Goal: Transaction & Acquisition: Purchase product/service

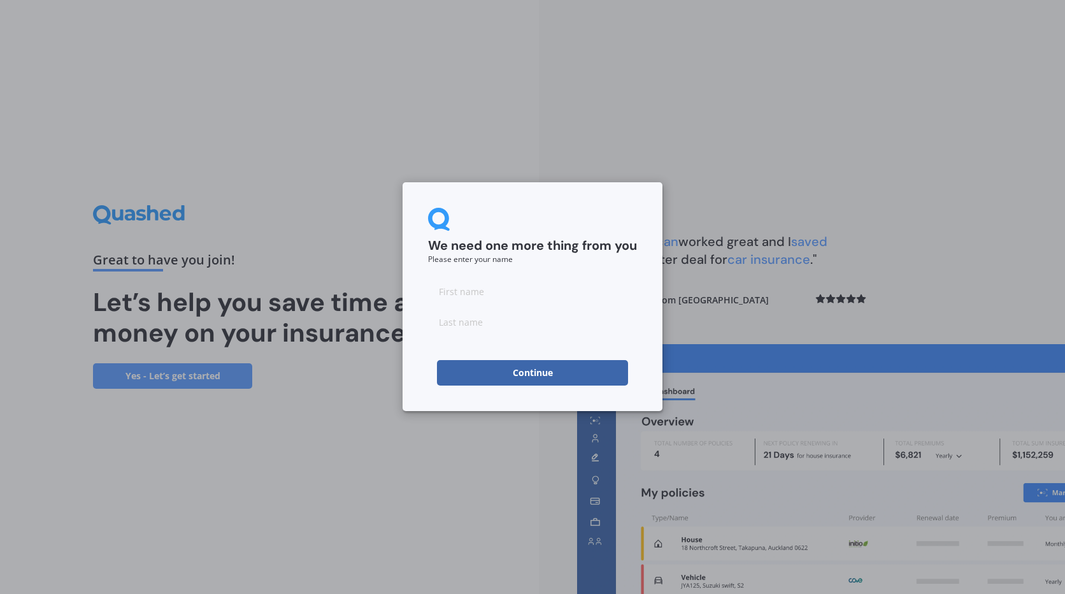
click at [536, 291] on input at bounding box center [532, 290] width 209 height 25
type input "[PERSON_NAME]"
type input "Findon"
click at [598, 380] on button "Continue" at bounding box center [532, 372] width 191 height 25
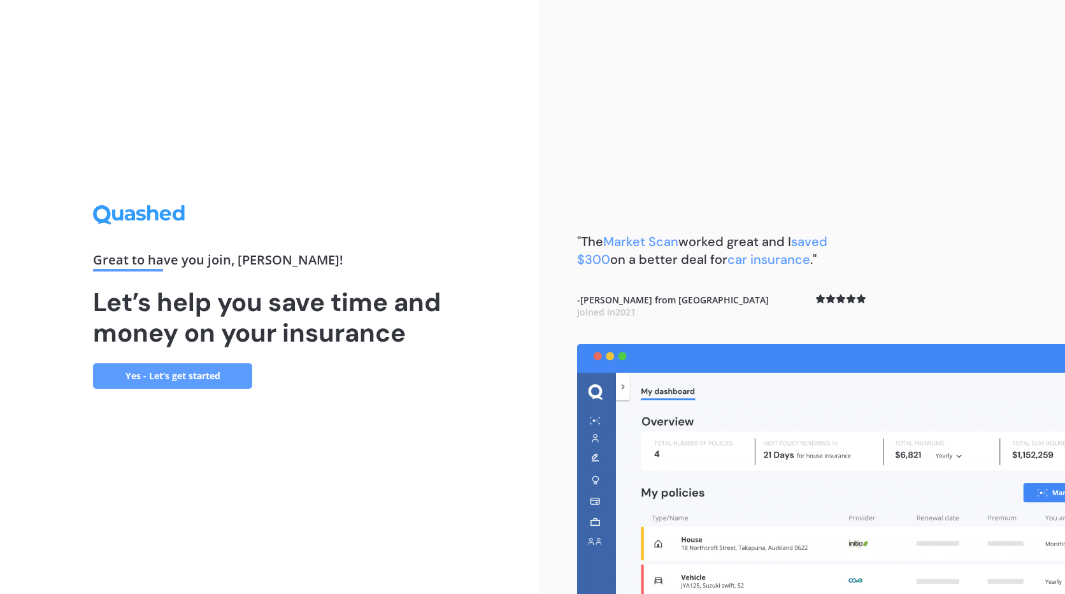
click at [230, 369] on link "Yes - Let’s get started" at bounding box center [172, 375] width 159 height 25
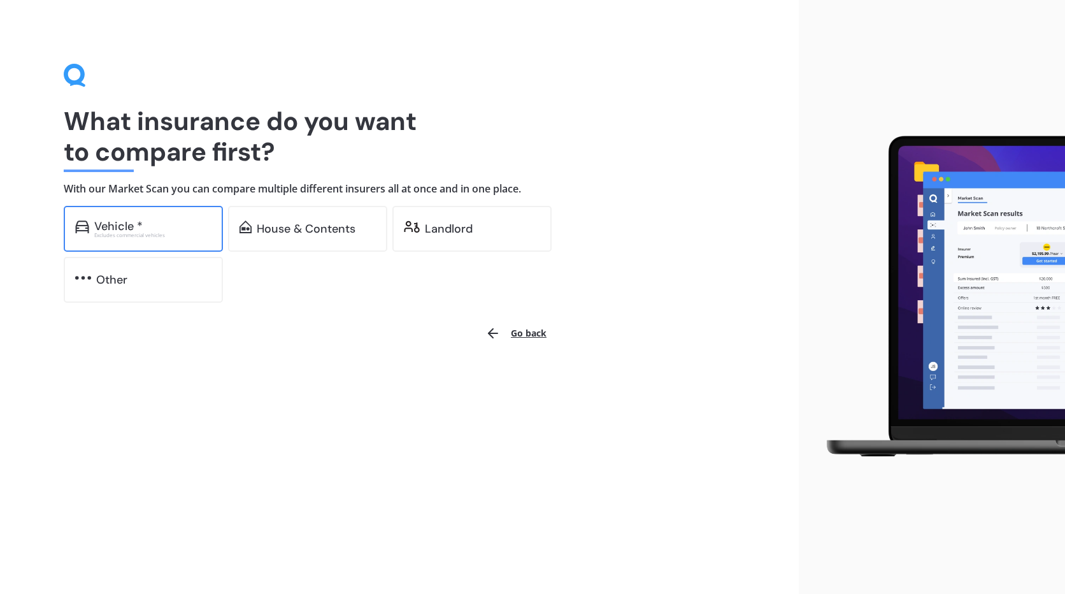
click at [171, 242] on div "Vehicle * Excludes commercial vehicles" at bounding box center [143, 229] width 159 height 46
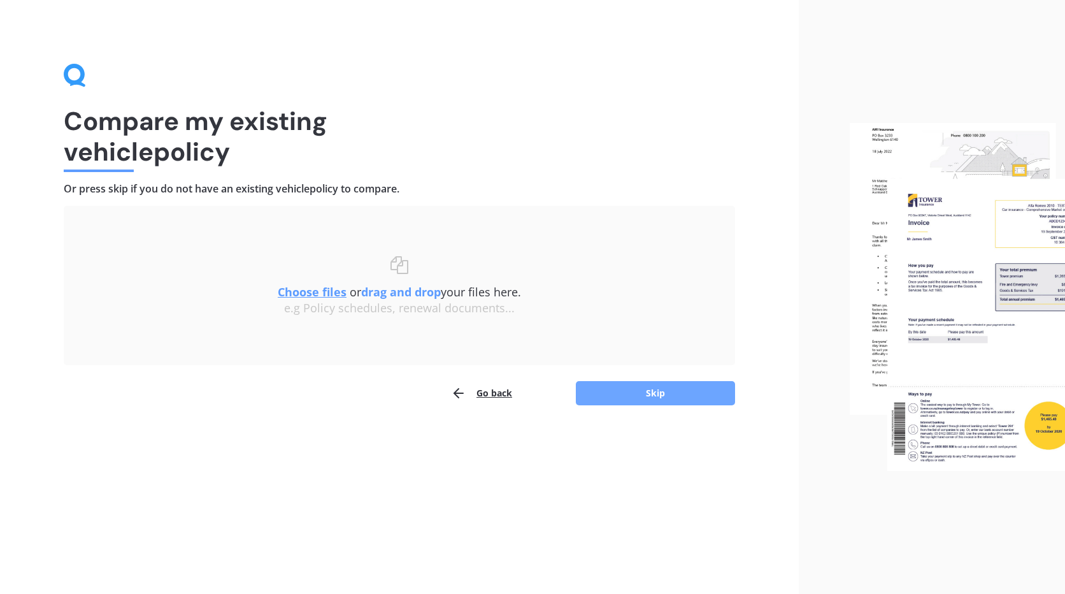
click at [659, 396] on button "Skip" at bounding box center [655, 393] width 159 height 24
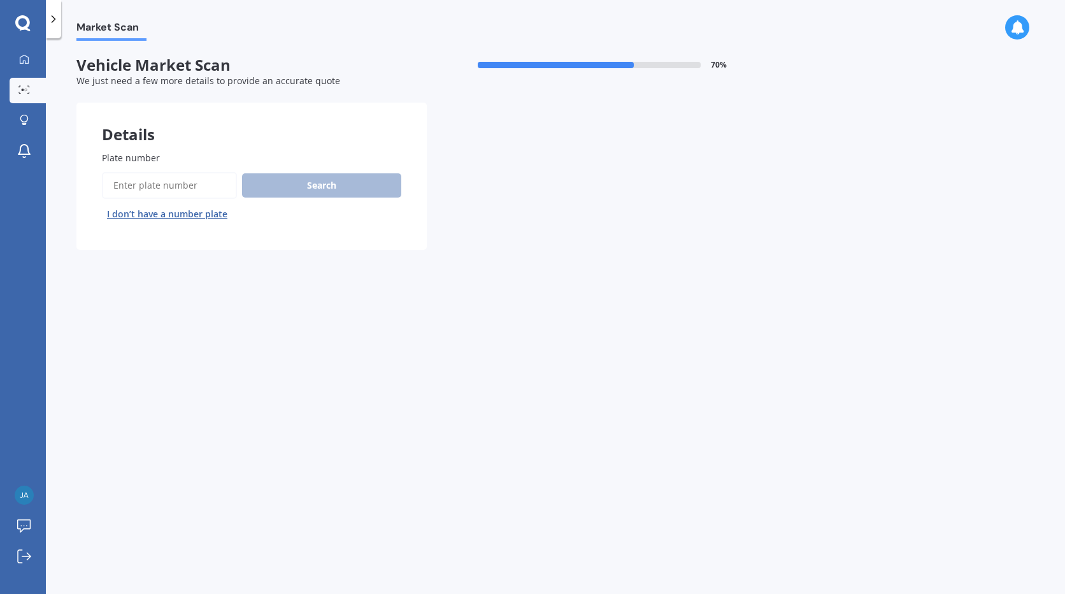
click at [162, 190] on input "Plate number" at bounding box center [169, 185] width 135 height 27
type input "MTP800"
click at [373, 187] on button "Search" at bounding box center [321, 185] width 159 height 24
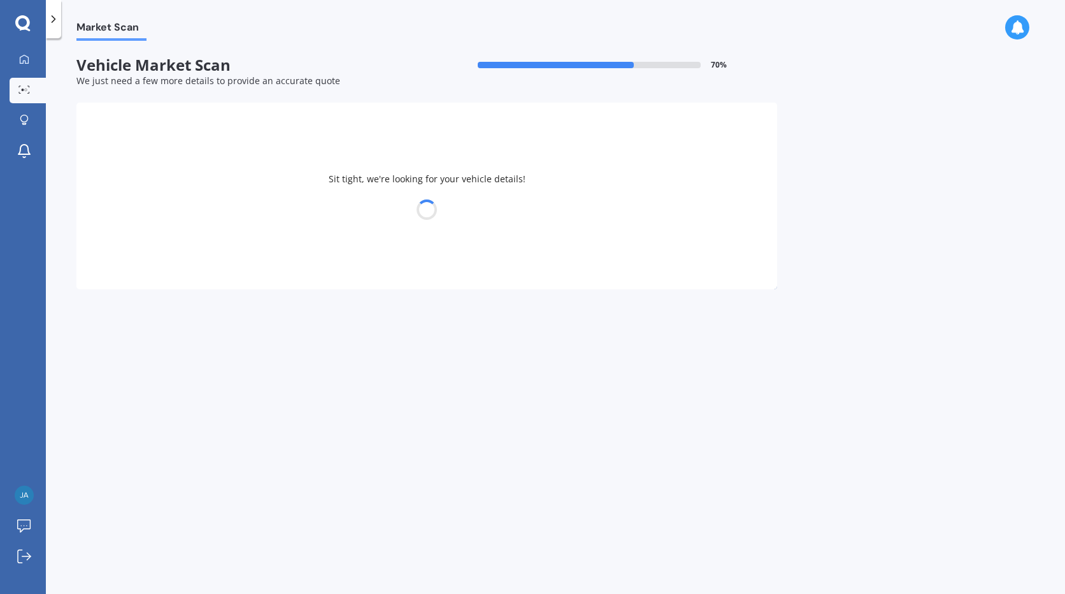
select select "VOLVO"
select select "XC60"
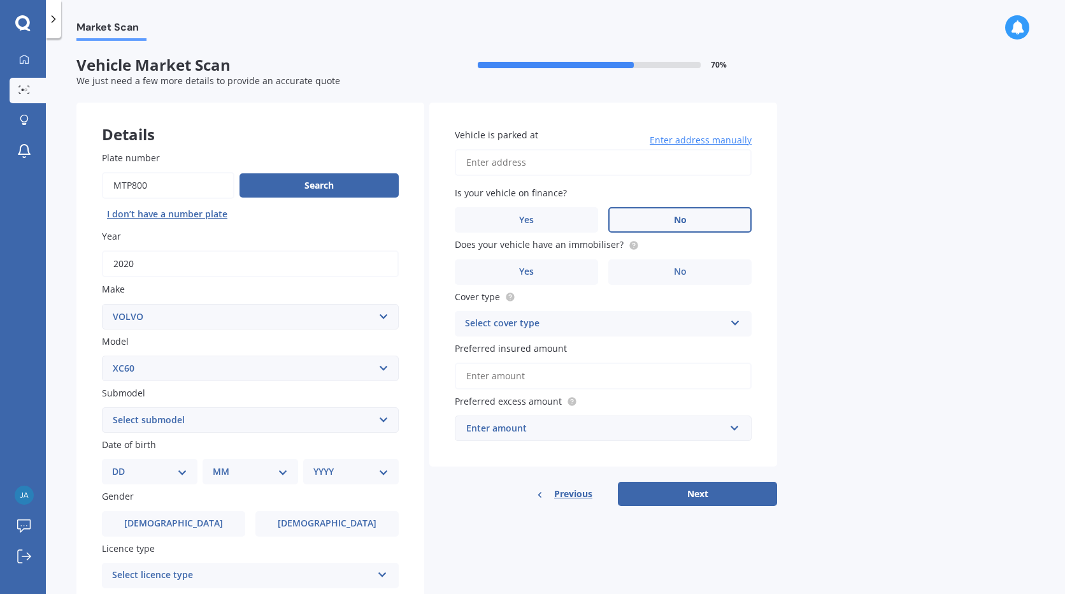
click at [687, 227] on label "No" at bounding box center [679, 219] width 143 height 25
click at [0, 0] on input "No" at bounding box center [0, 0] width 0 height 0
click at [561, 263] on label "Yes" at bounding box center [526, 271] width 143 height 25
click at [0, 0] on input "Yes" at bounding box center [0, 0] width 0 height 0
click at [738, 319] on icon at bounding box center [735, 320] width 11 height 9
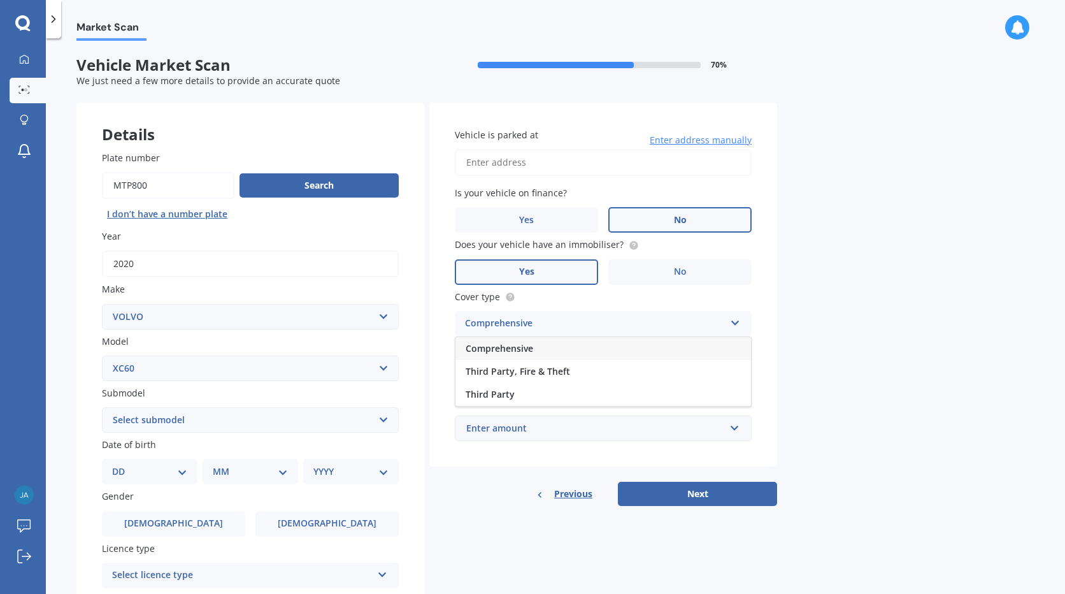
click at [693, 348] on div "Comprehensive" at bounding box center [603, 348] width 296 height 23
click at [557, 371] on input "Preferred insured amount" at bounding box center [603, 375] width 297 height 27
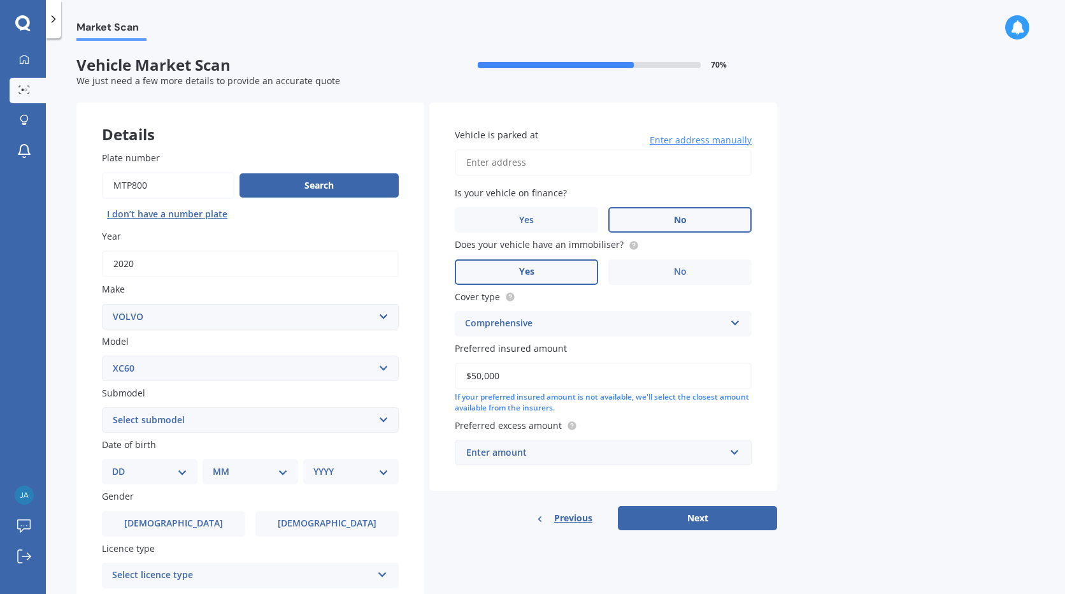
type input "$50,000"
click at [734, 455] on input "text" at bounding box center [598, 452] width 285 height 24
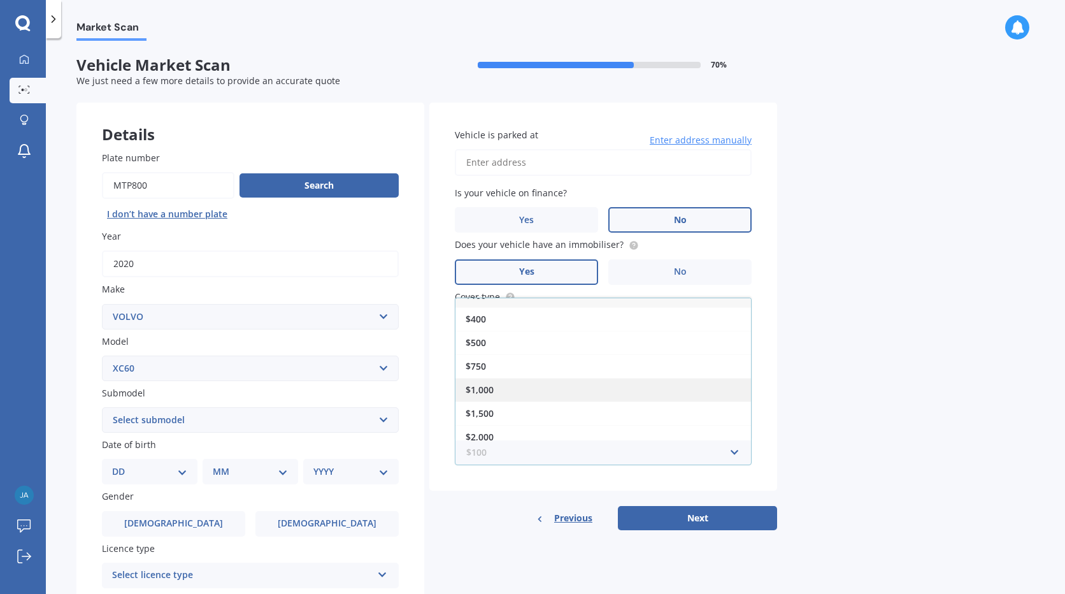
scroll to position [23, 0]
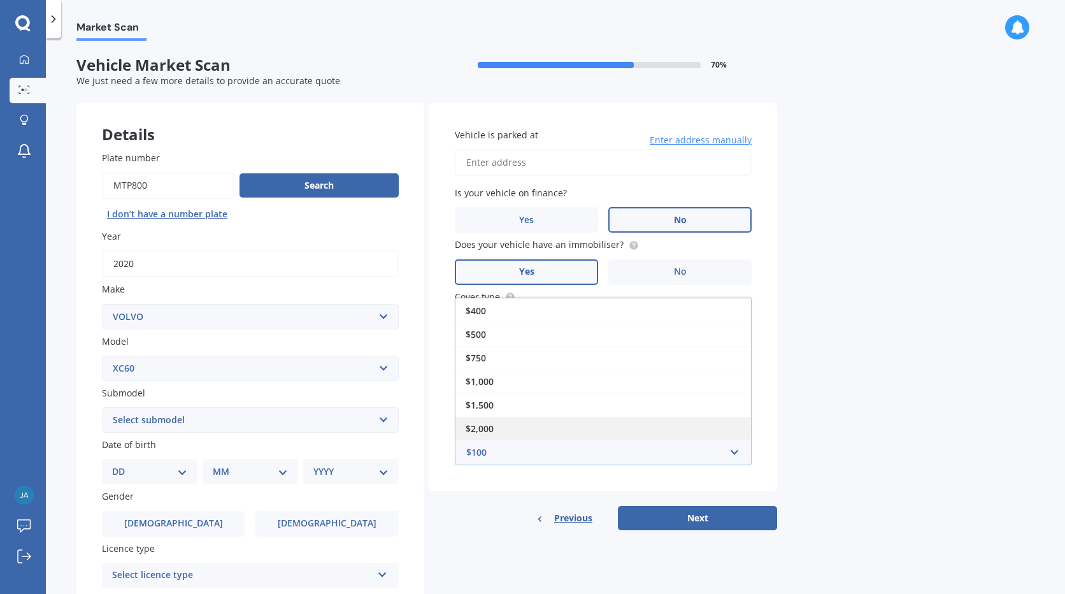
click at [614, 419] on div "$2,000" at bounding box center [603, 429] width 296 height 24
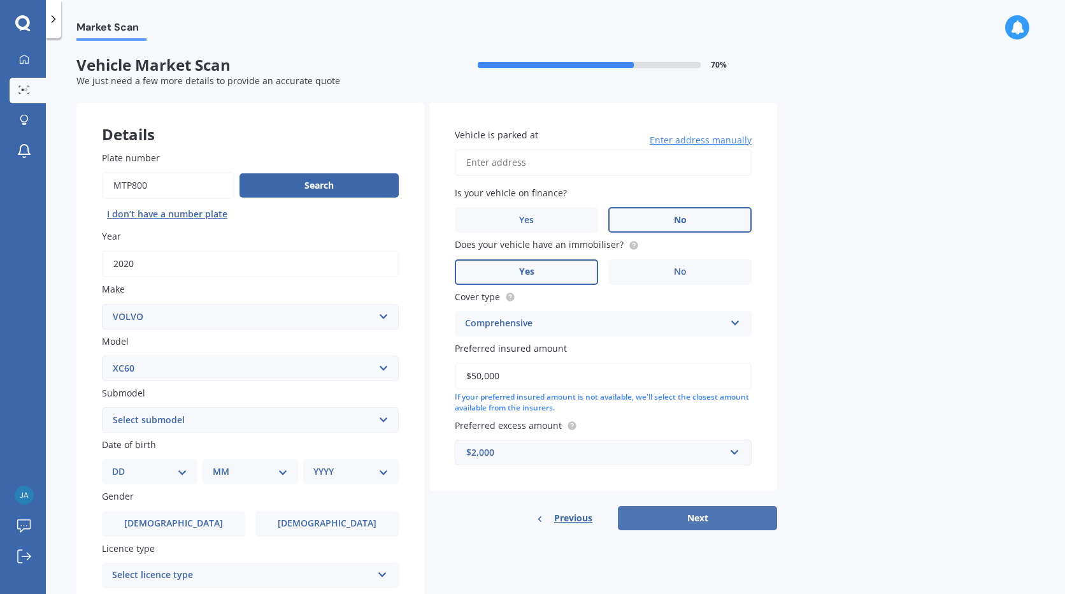
click at [712, 513] on button "Next" at bounding box center [697, 518] width 159 height 24
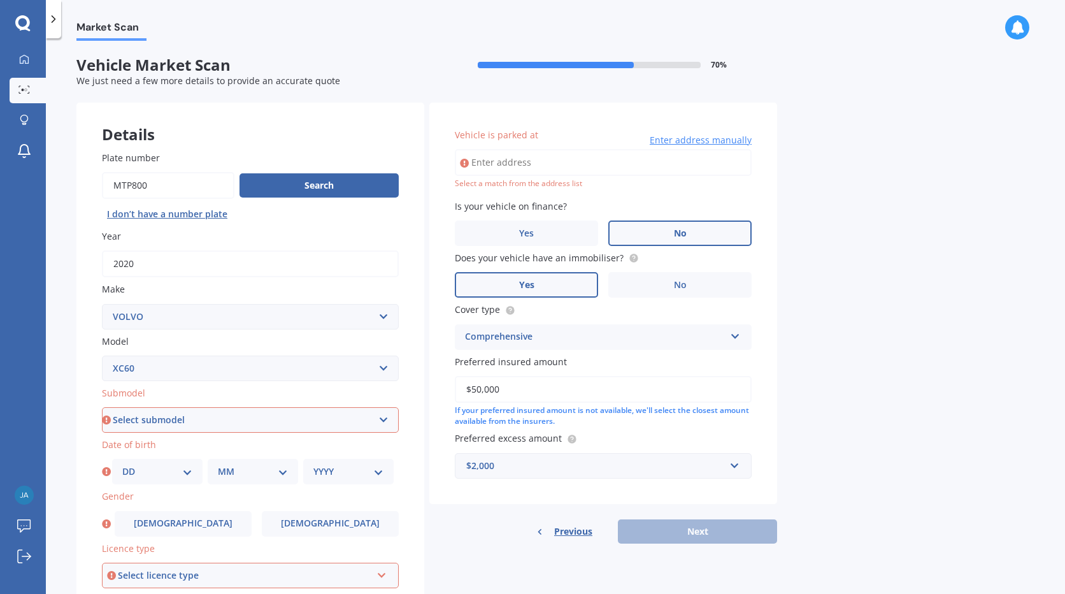
click at [498, 155] on input "Vehicle is parked at" at bounding box center [603, 162] width 297 height 27
type input "[STREET_ADDRESS][PERSON_NAME]"
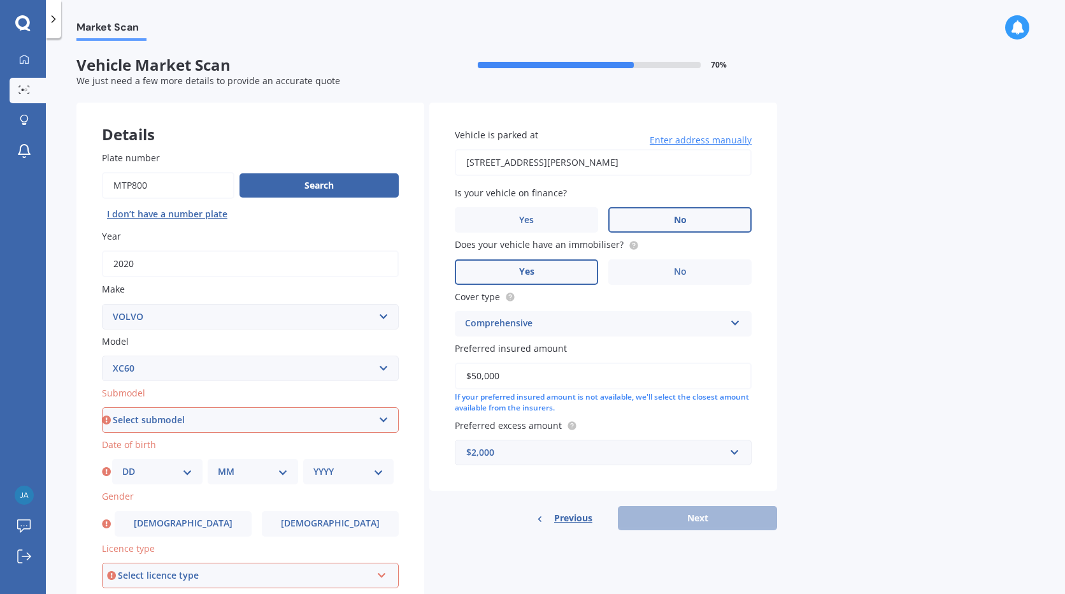
click at [389, 410] on select "Select submodel Diesel turbo Petrol Petrol Turbo T8 Hybrid" at bounding box center [250, 419] width 297 height 25
select select "DIESEL TURBO"
click at [102, 407] on select "Select submodel Diesel turbo Petrol Petrol Turbo T8 Hybrid" at bounding box center [250, 419] width 297 height 25
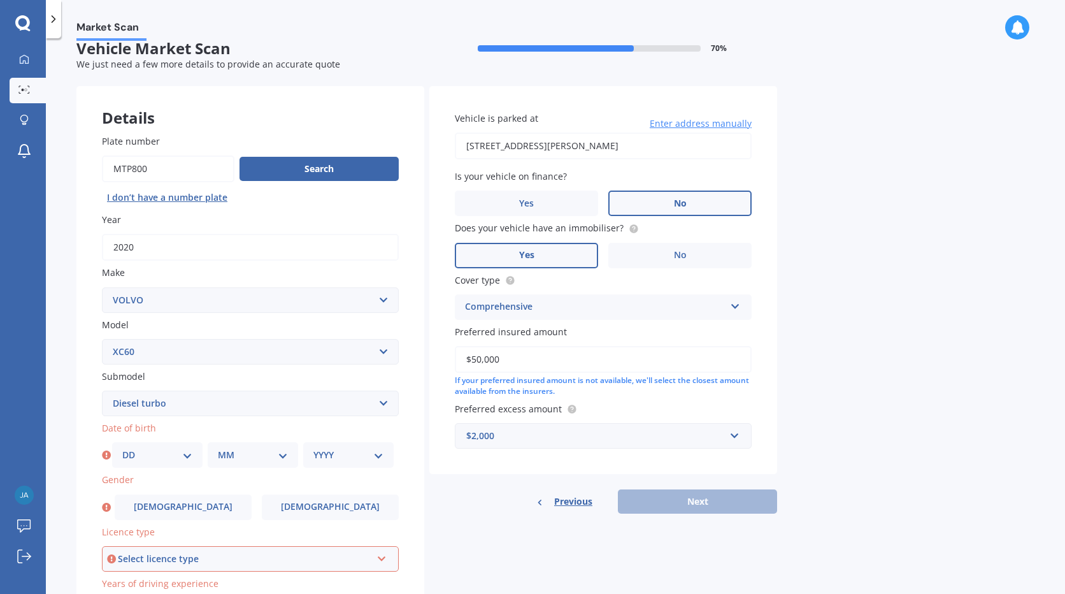
scroll to position [64, 0]
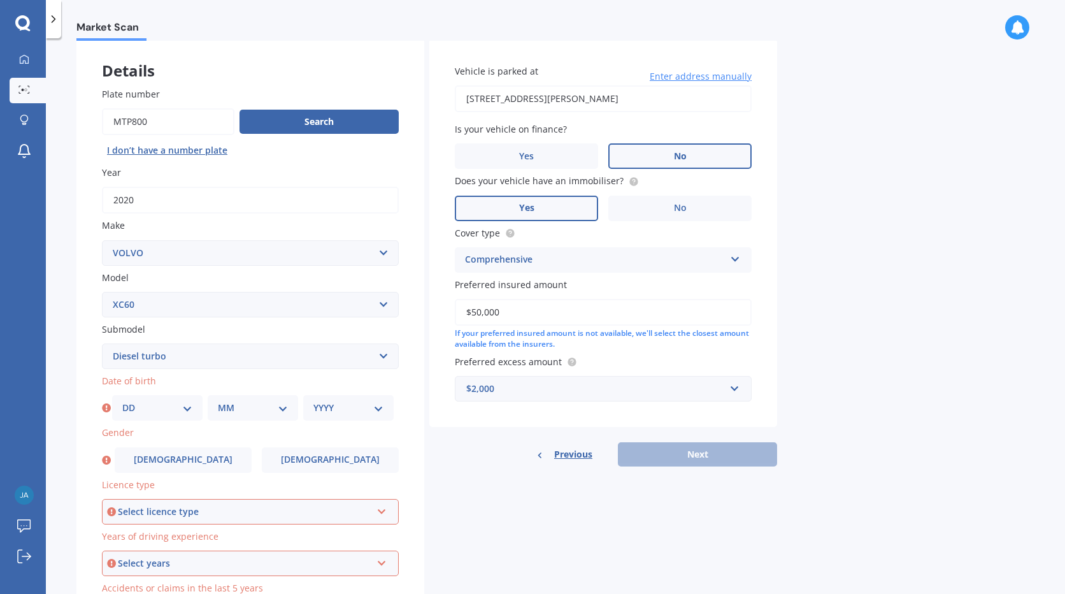
click at [385, 410] on div "YYYY 2025 2024 2023 2022 2021 2020 2019 2018 2017 2016 2015 2014 2013 2012 2011…" at bounding box center [348, 407] width 90 height 25
click at [184, 414] on select "DD 01 02 03 04 05 06 07 08 09 10 11 12 13 14 15 16 17 18 19 20 21 22 23 24 25 2…" at bounding box center [157, 408] width 70 height 14
select select "30"
click at [122, 401] on select "DD 01 02 03 04 05 06 07 08 09 10 11 12 13 14 15 16 17 18 19 20 21 22 23 24 25 2…" at bounding box center [157, 408] width 70 height 14
click at [276, 413] on select "MM 01 02 03 04 05 06 07 08 09 10 11 12" at bounding box center [253, 408] width 70 height 14
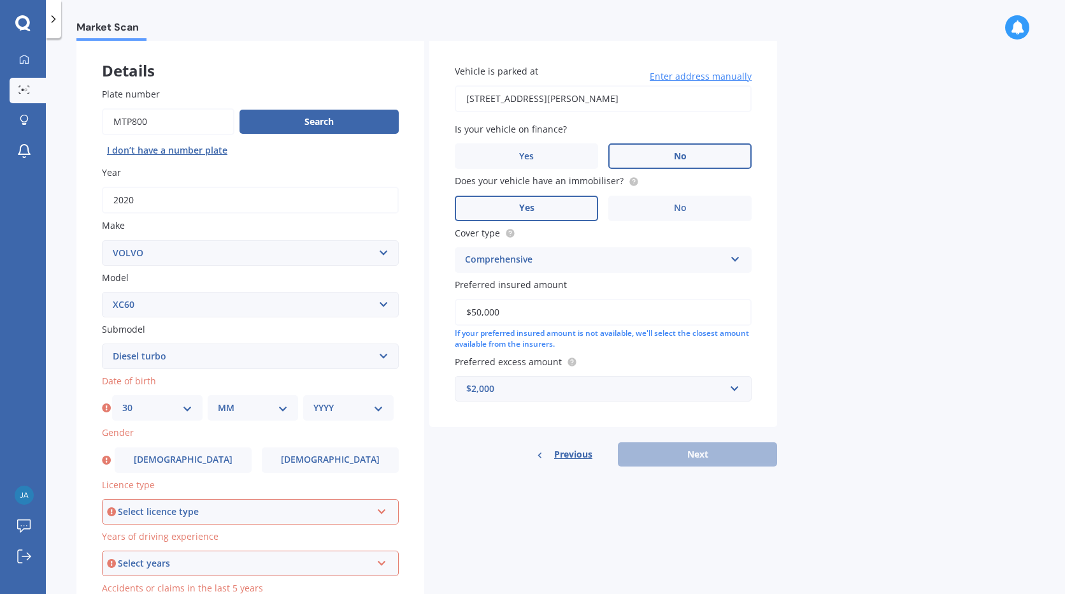
select select "01"
click at [218, 401] on select "MM 01 02 03 04 05 06 07 08 09 10 11 12" at bounding box center [253, 408] width 70 height 14
click at [375, 411] on select "YYYY 2025 2024 2023 2022 2021 2020 2019 2018 2017 2016 2015 2014 2013 2012 2011…" at bounding box center [348, 408] width 70 height 14
select select "1992"
click at [313, 401] on select "YYYY 2025 2024 2023 2022 2021 2020 2019 2018 2017 2016 2015 2014 2013 2012 2011…" at bounding box center [348, 408] width 70 height 14
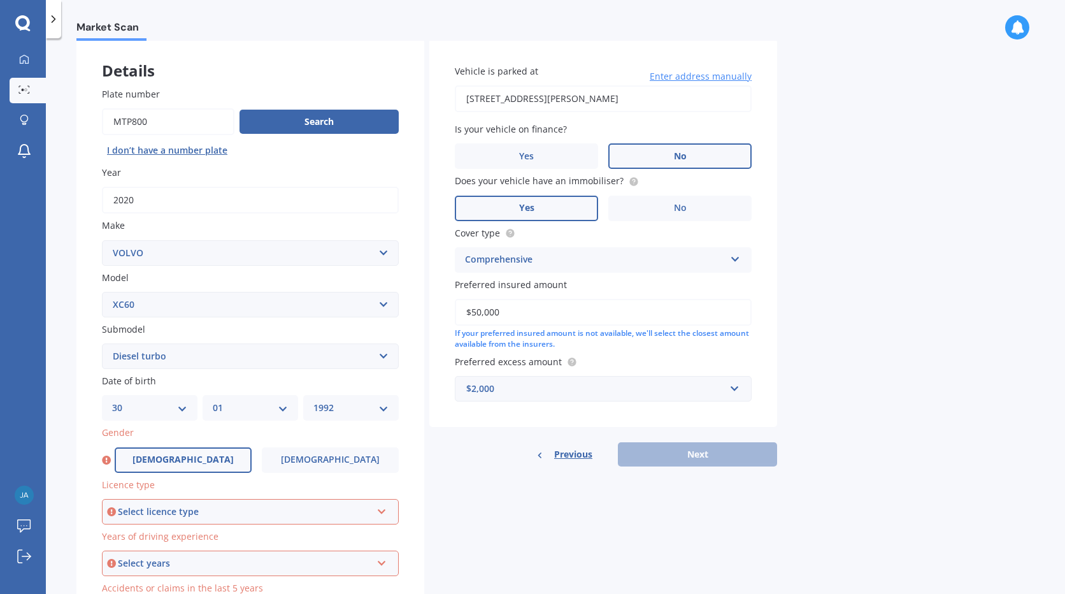
click at [169, 453] on label "[DEMOGRAPHIC_DATA]" at bounding box center [183, 459] width 137 height 25
click at [0, 0] on input "[DEMOGRAPHIC_DATA]" at bounding box center [0, 0] width 0 height 0
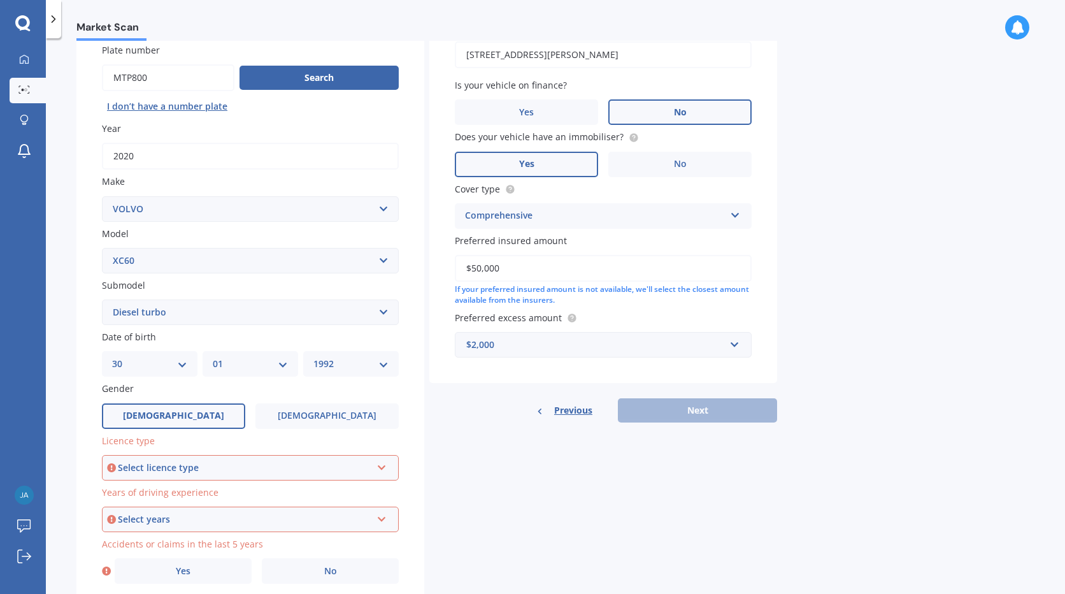
scroll to position [127, 0]
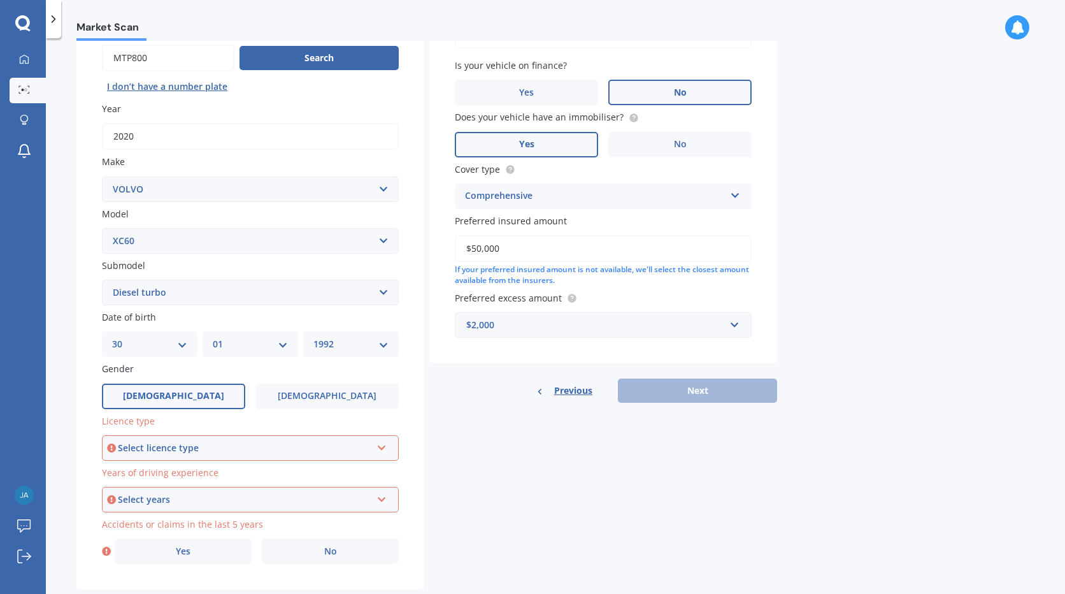
click at [390, 448] on div "Select licence type NZ Full NZ Restricted NZ Learners [GEOGRAPHIC_DATA] [GEOGRA…" at bounding box center [250, 447] width 297 height 25
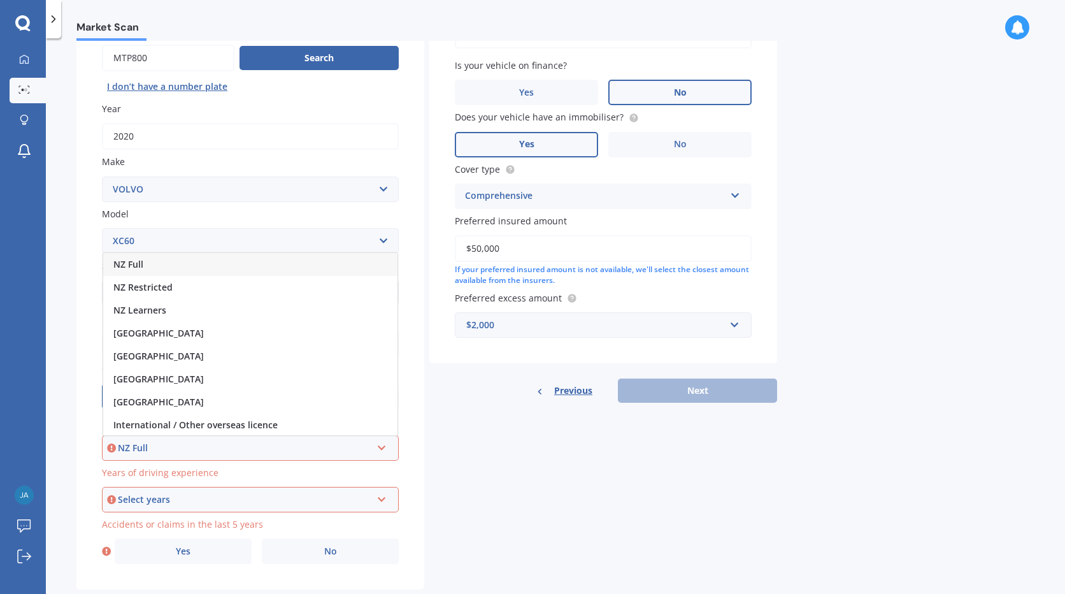
click at [157, 266] on div "NZ Full" at bounding box center [250, 264] width 294 height 23
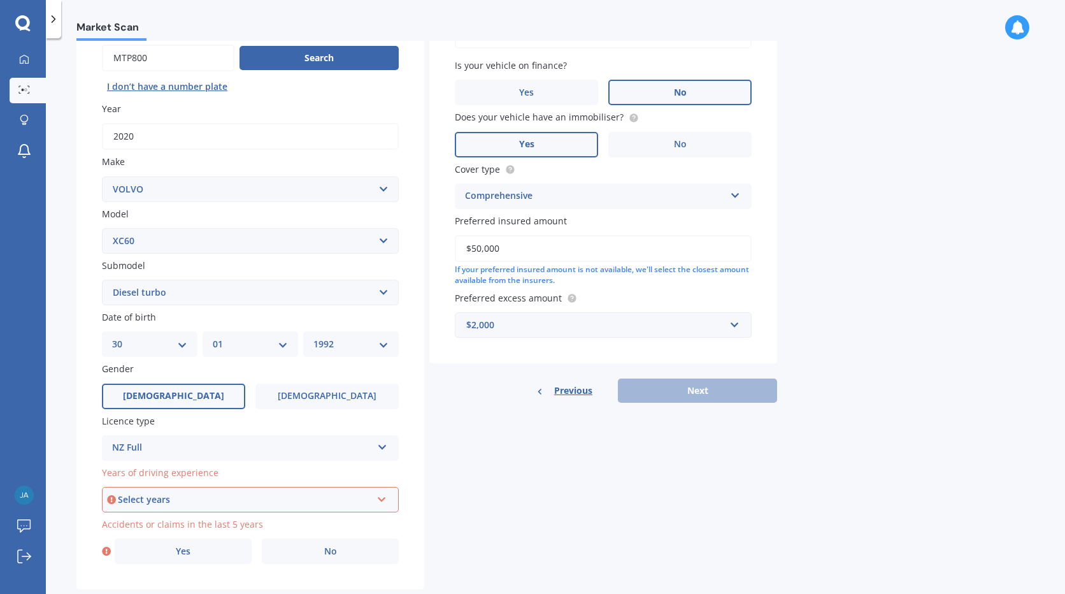
click at [383, 498] on icon at bounding box center [381, 496] width 11 height 9
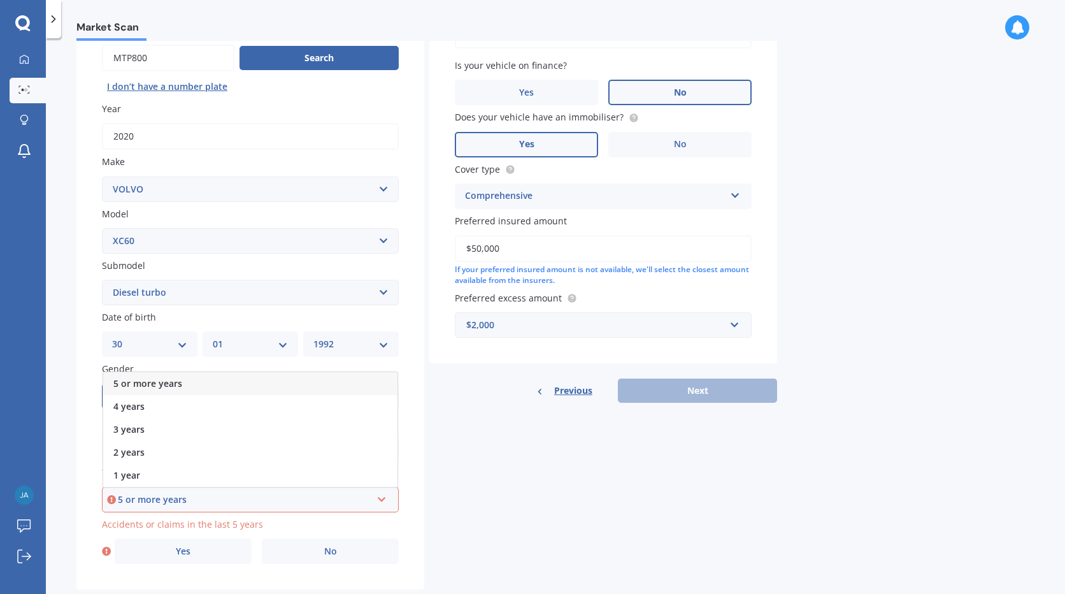
click at [304, 500] on div "5 or more years" at bounding box center [245, 499] width 254 height 14
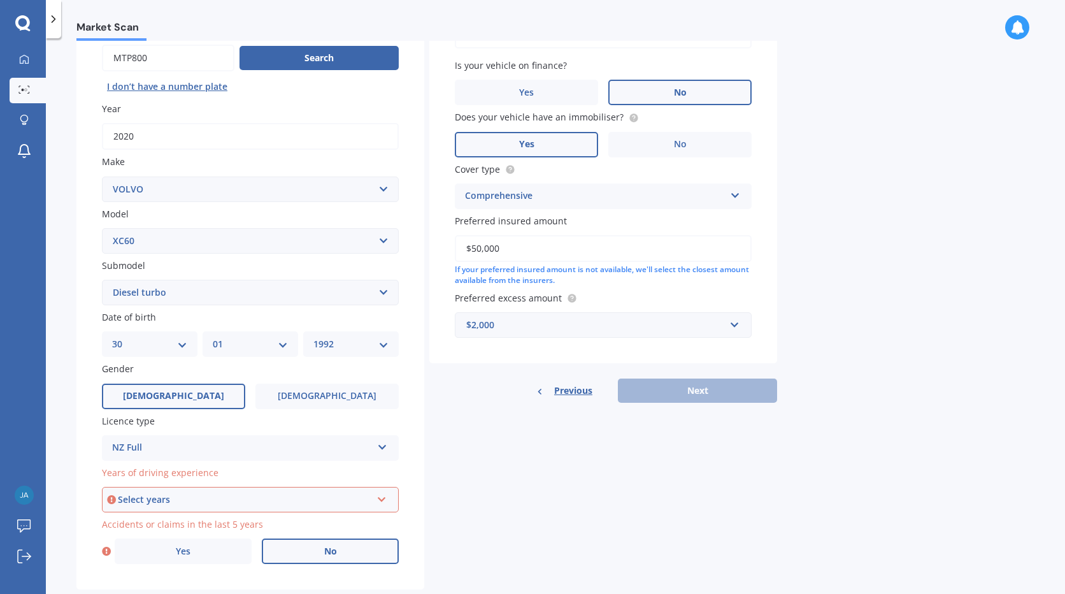
click at [334, 556] on span "No" at bounding box center [330, 551] width 13 height 11
click at [0, 0] on input "No" at bounding box center [0, 0] width 0 height 0
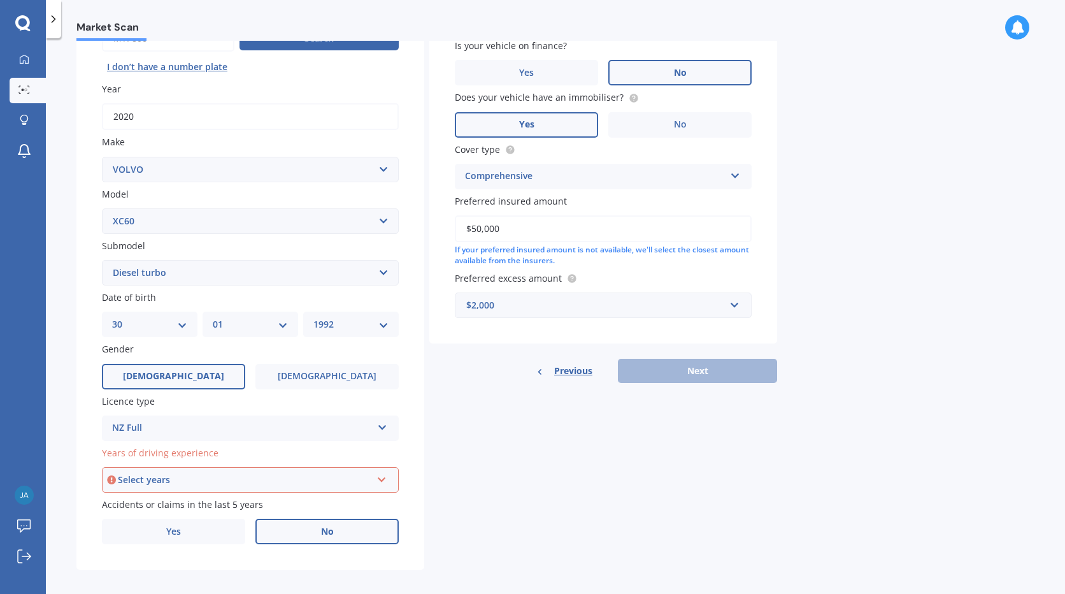
scroll to position [156, 0]
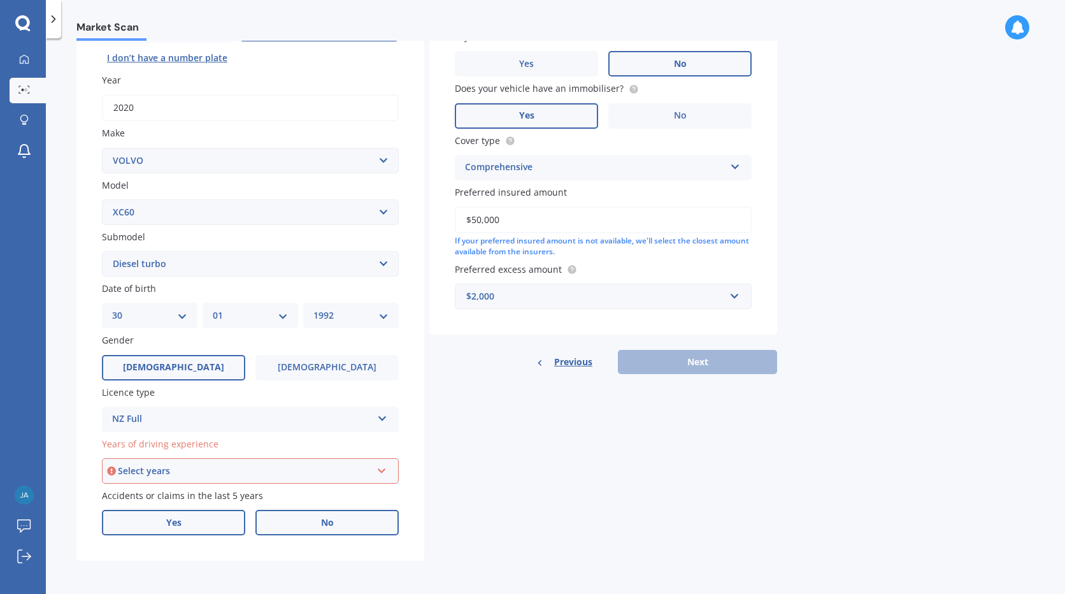
click at [194, 529] on label "Yes" at bounding box center [173, 522] width 143 height 25
click at [0, 0] on input "Yes" at bounding box center [0, 0] width 0 height 0
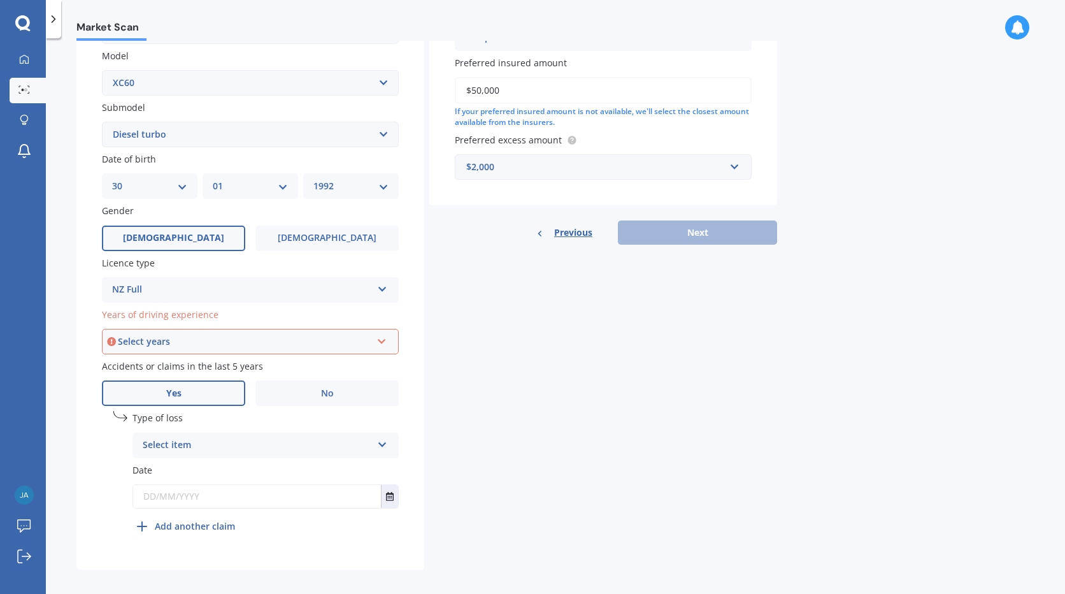
scroll to position [294, 0]
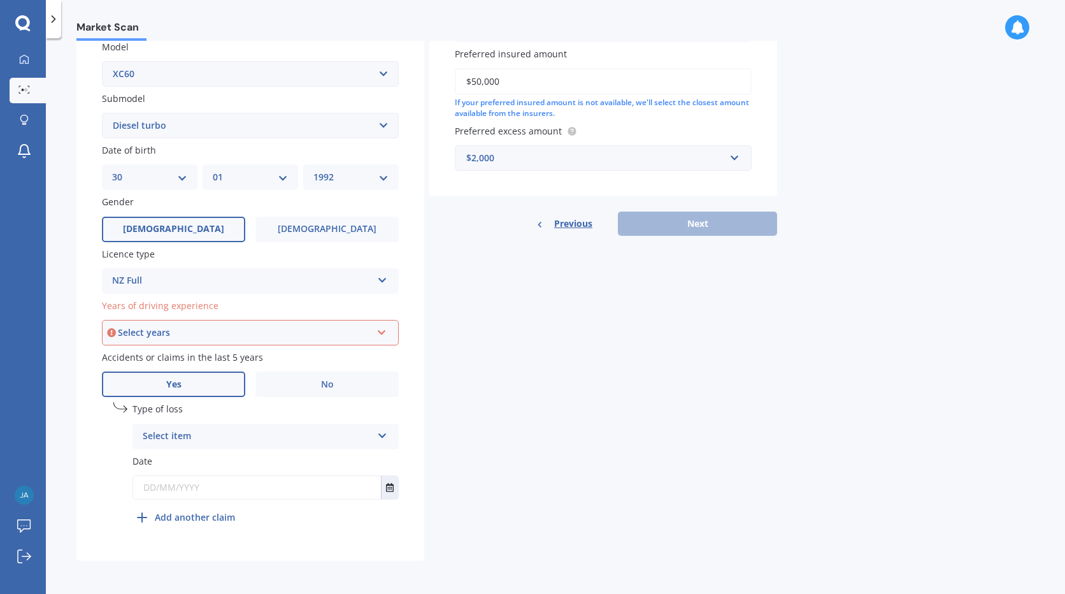
click at [374, 436] on div "Select item At fault accident Not at fault accident" at bounding box center [265, 436] width 266 height 25
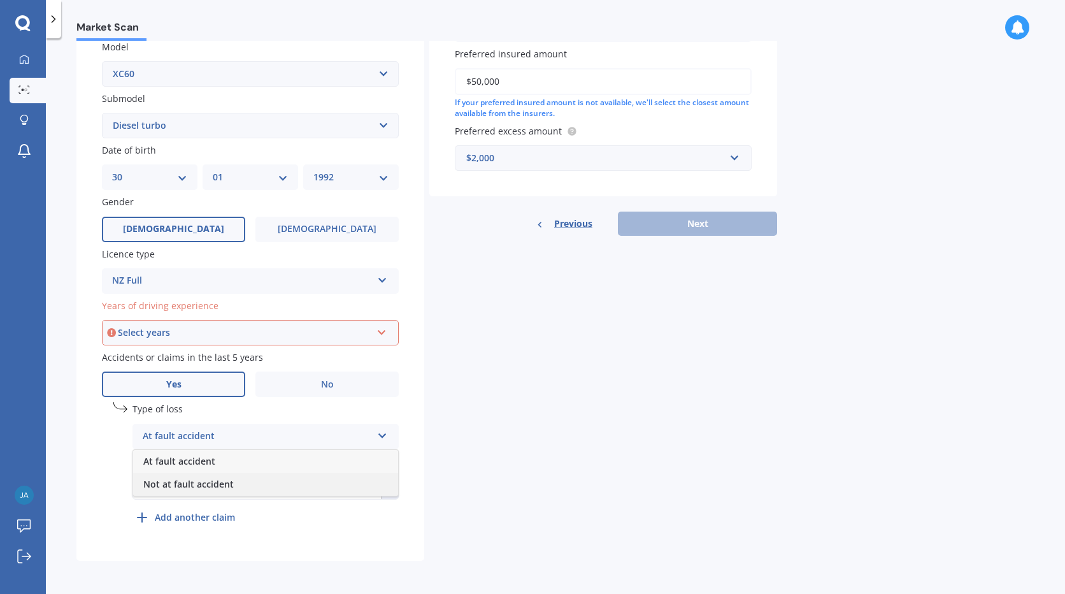
click at [276, 482] on div "Not at fault accident" at bounding box center [265, 484] width 265 height 23
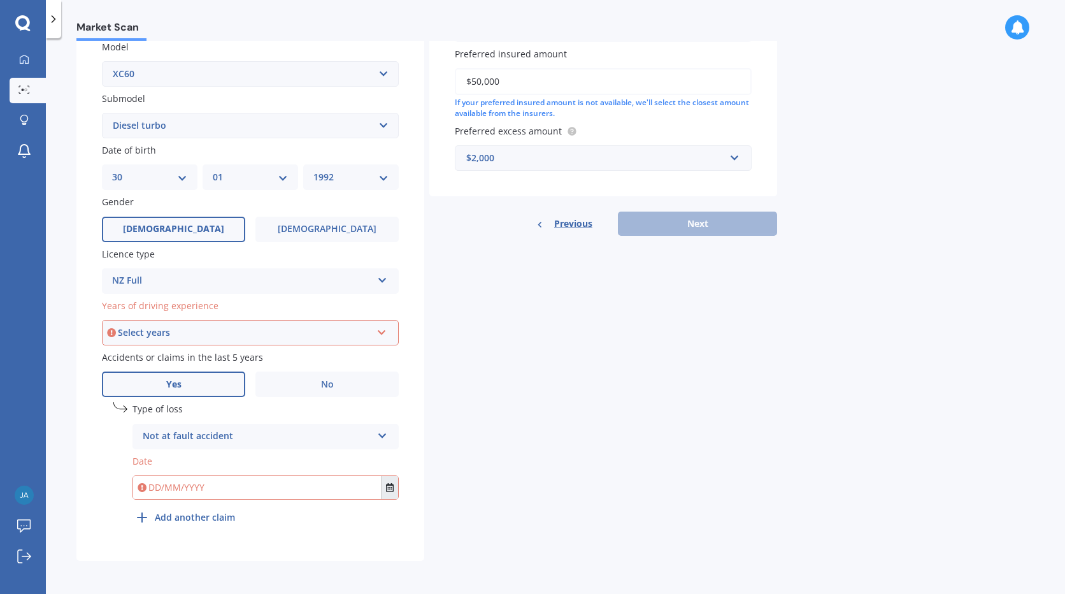
click at [394, 494] on button "Select date" at bounding box center [389, 487] width 17 height 23
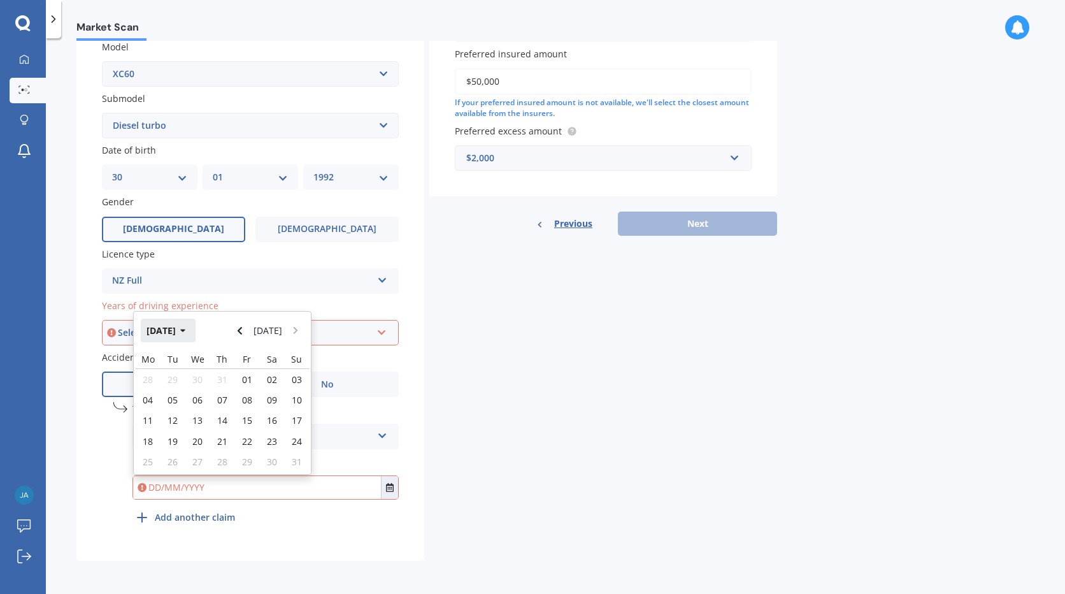
click at [186, 333] on icon "button" at bounding box center [183, 330] width 6 height 9
click at [166, 331] on button "2025" at bounding box center [164, 329] width 46 height 23
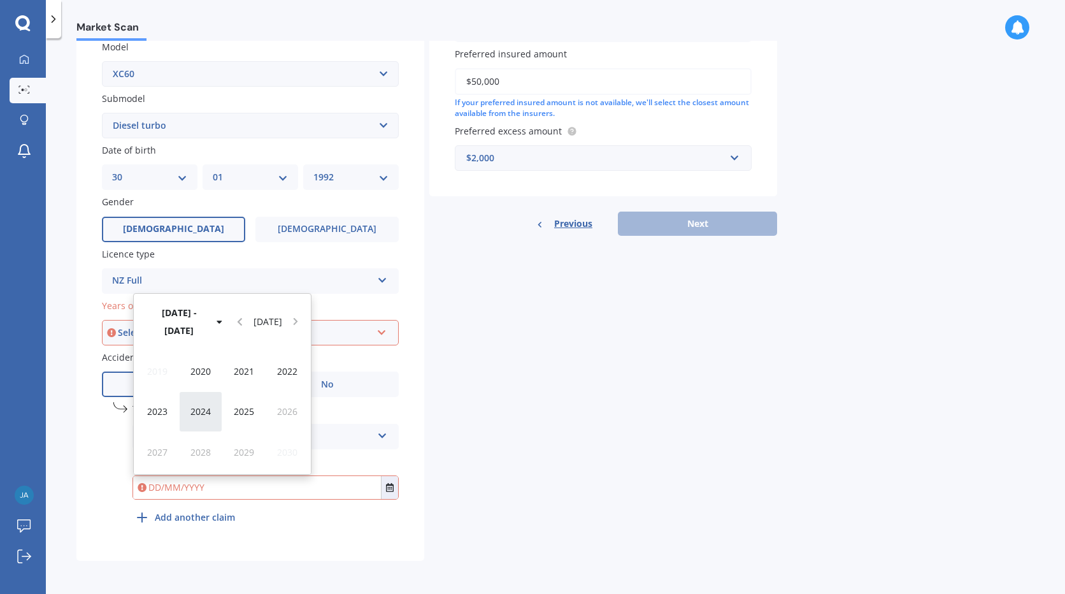
click at [213, 410] on div "2024" at bounding box center [200, 411] width 43 height 40
click at [276, 447] on div "Dec" at bounding box center [287, 452] width 43 height 40
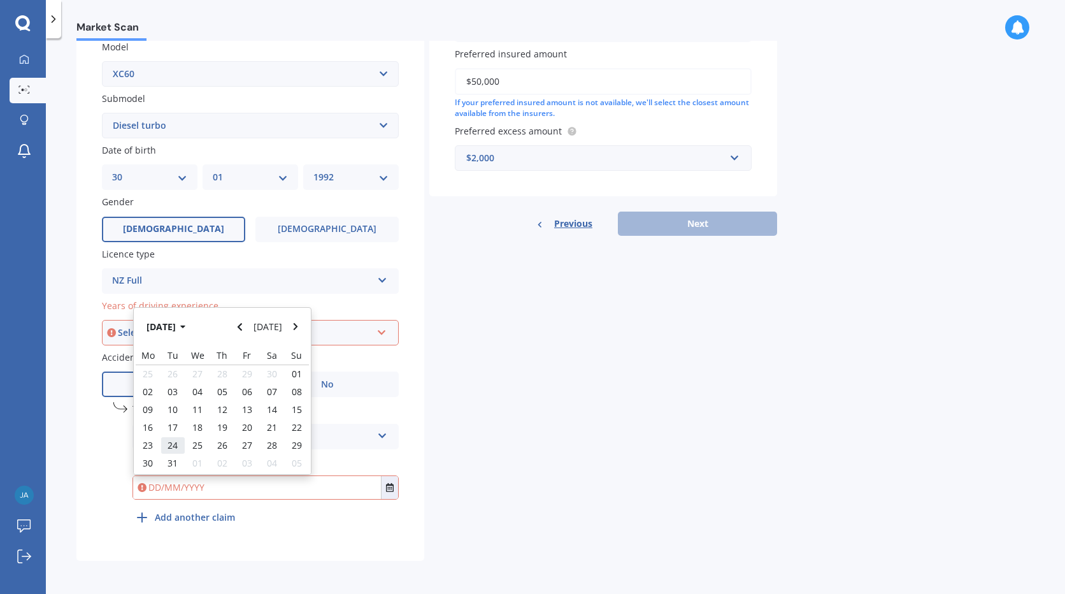
click at [175, 450] on span "24" at bounding box center [173, 445] width 10 height 12
type input "[DATE]"
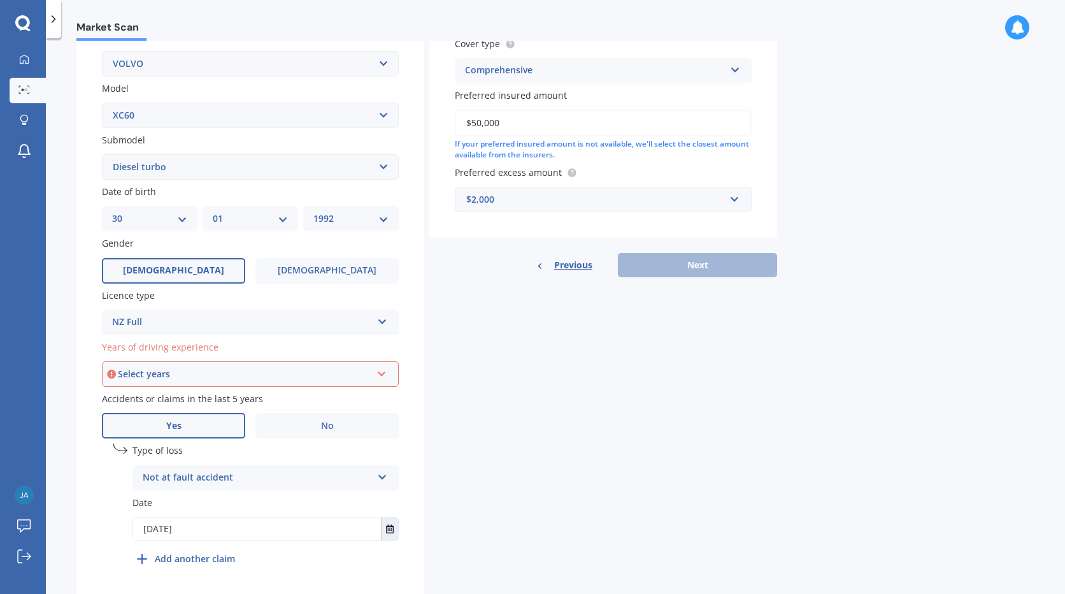
scroll to position [231, 0]
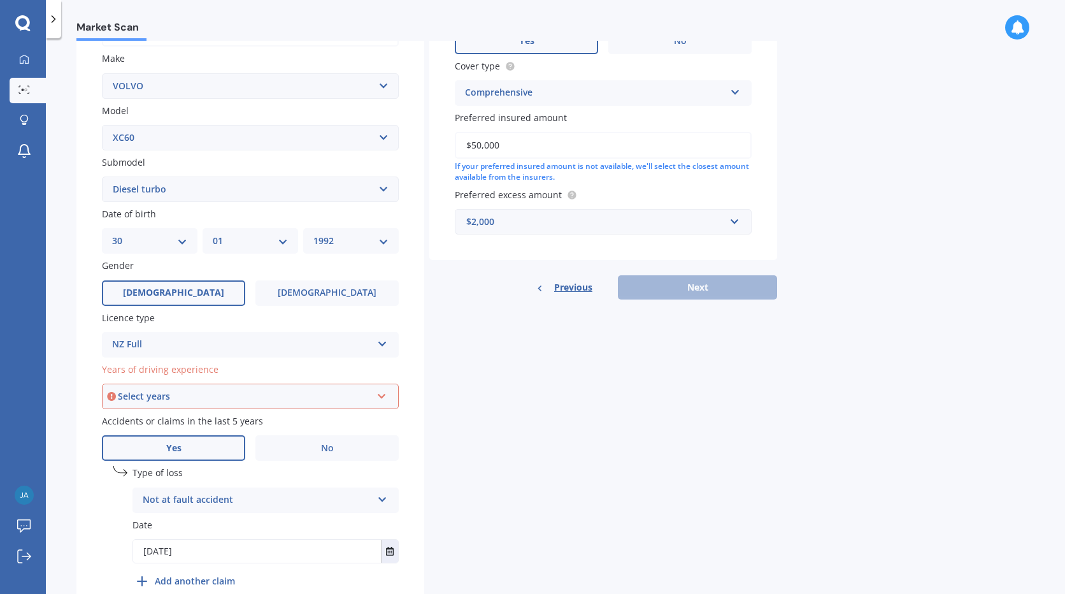
click at [389, 395] on div "Select years 5 or more years 4 years 3 years 2 years 1 year" at bounding box center [250, 395] width 297 height 25
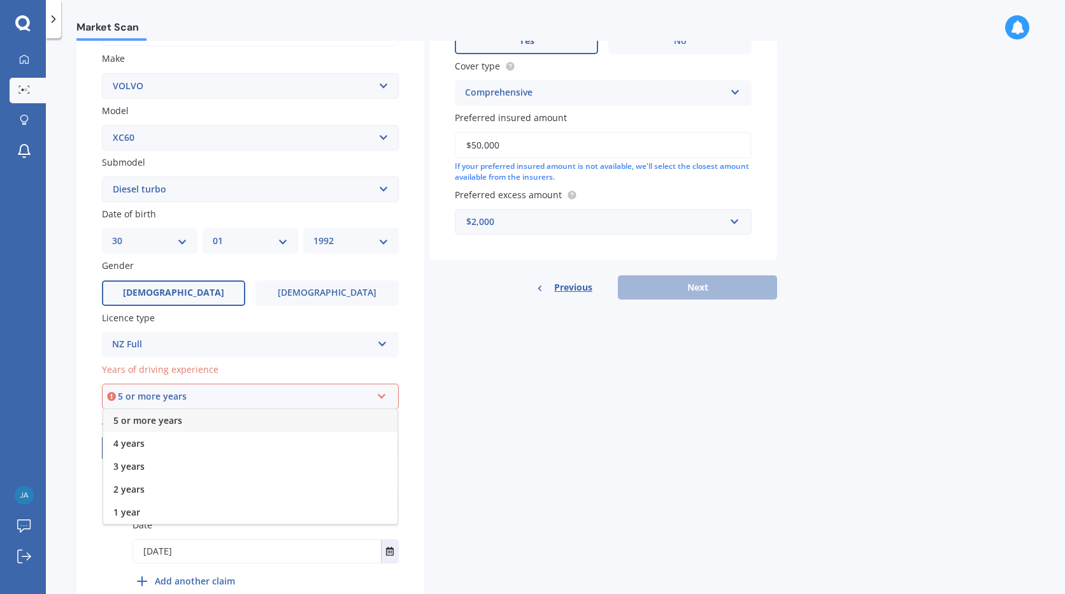
click at [169, 422] on span "5 or more years" at bounding box center [147, 420] width 69 height 12
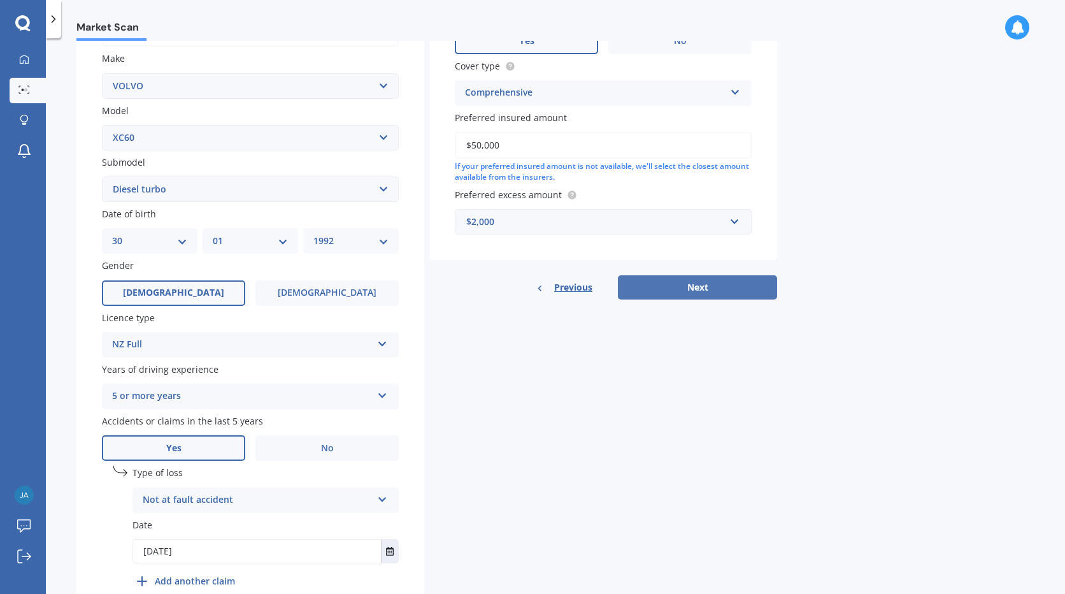
click at [696, 284] on button "Next" at bounding box center [697, 287] width 159 height 24
select select "30"
select select "01"
select select "1992"
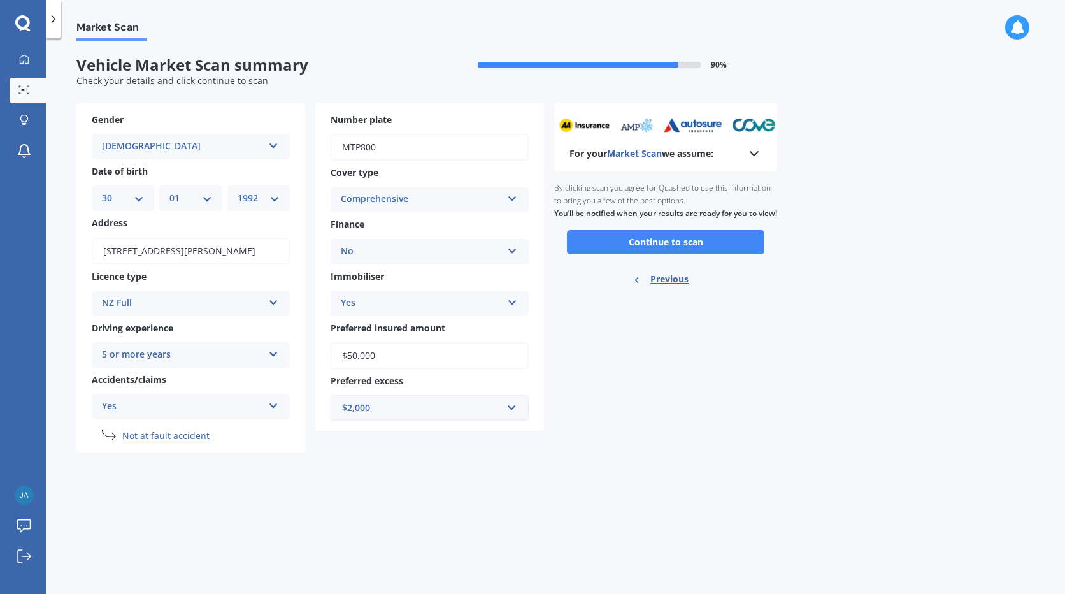
scroll to position [0, 0]
click at [717, 254] on button "Continue to scan" at bounding box center [665, 242] width 197 height 24
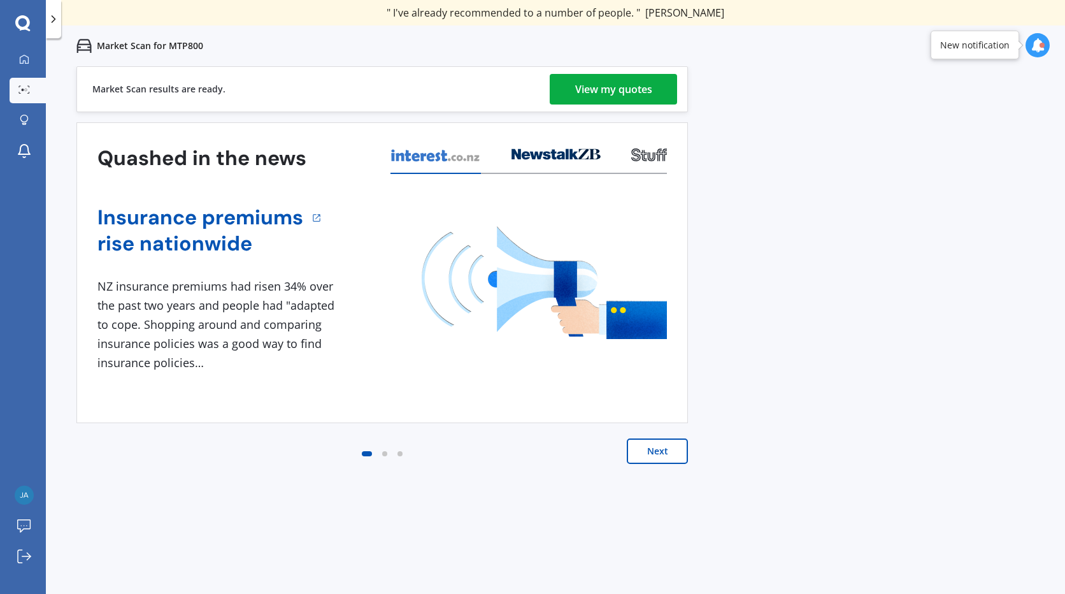
click at [592, 89] on div "View my quotes" at bounding box center [613, 89] width 77 height 31
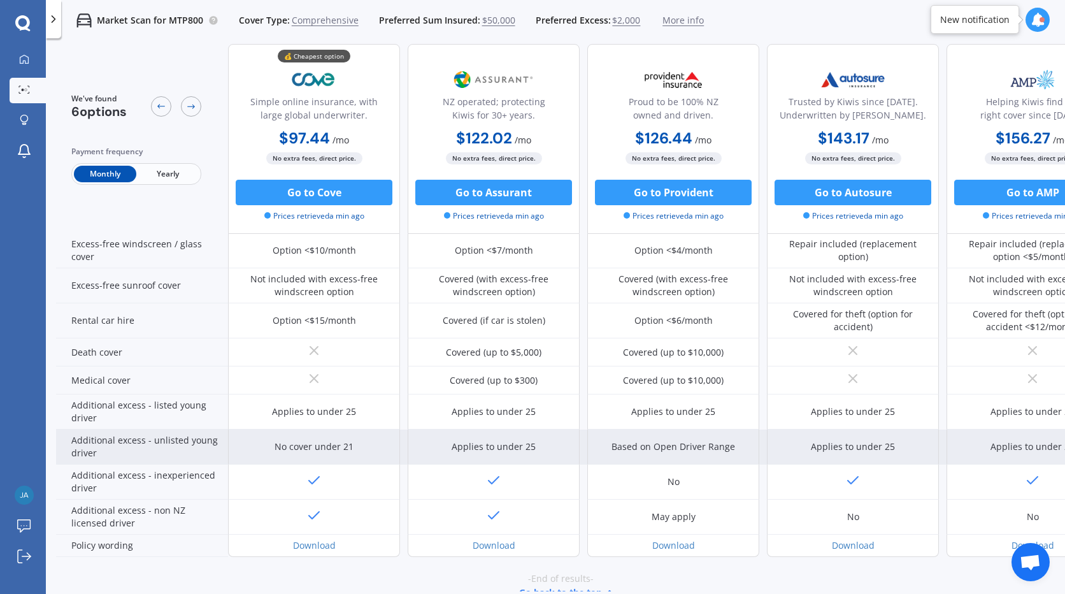
scroll to position [515, 0]
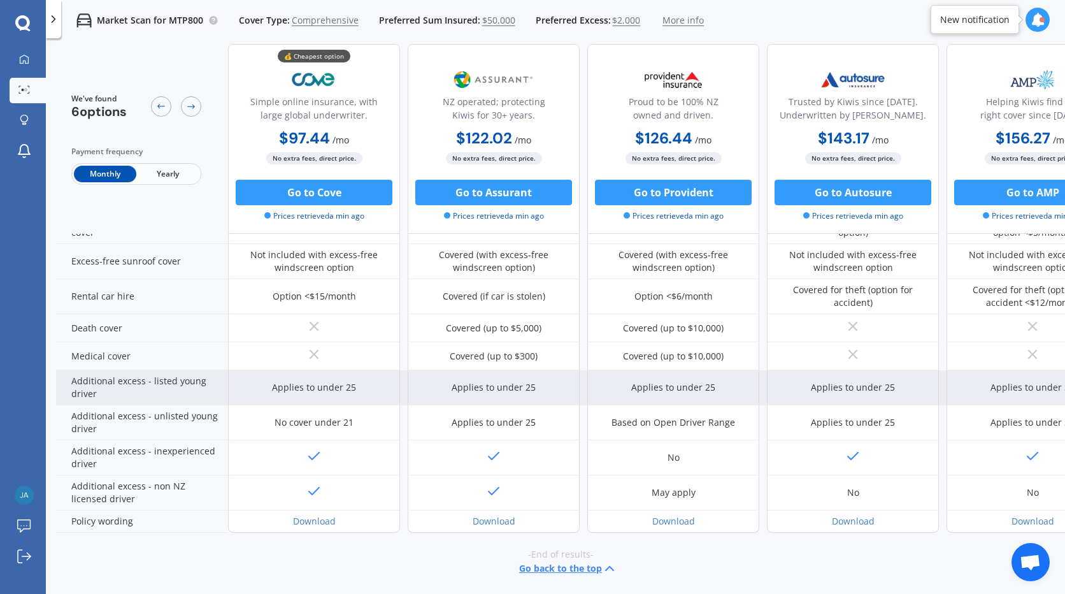
drag, startPoint x: 587, startPoint y: 389, endPoint x: 595, endPoint y: 385, distance: 8.3
